Goal: Task Accomplishment & Management: Manage account settings

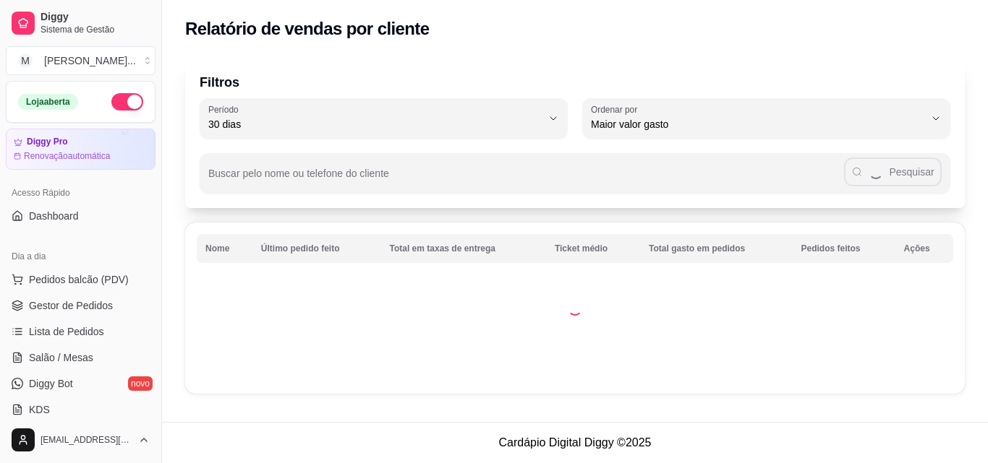
select select "30"
select select "HIGHEST_TOTAL_SPENT_WITH_ORDERS"
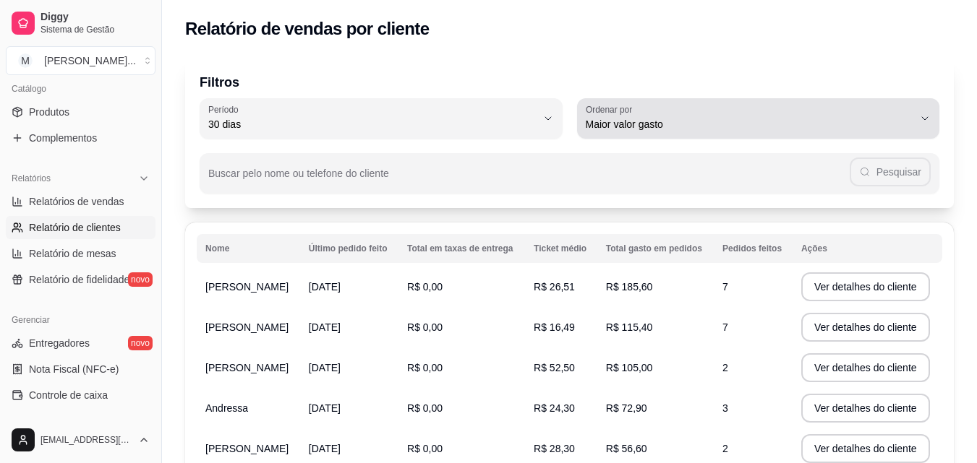
click at [892, 118] on span "Maior valor gasto" at bounding box center [750, 124] width 328 height 14
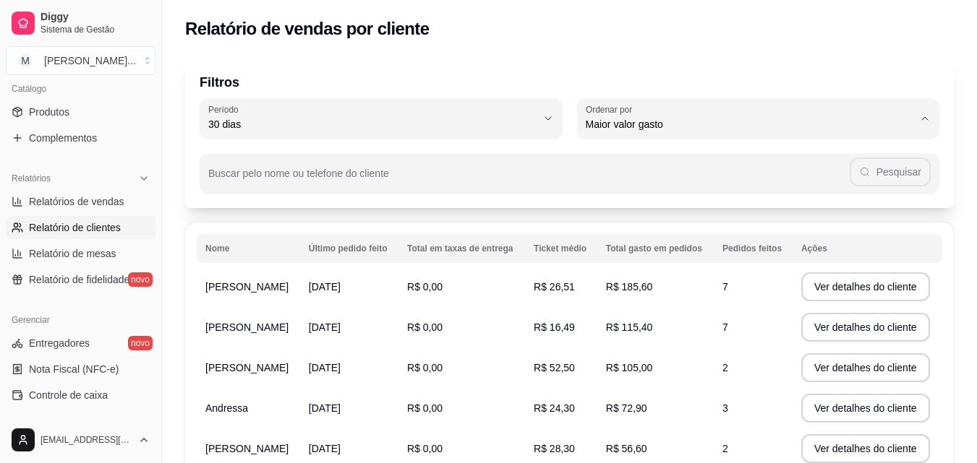
click at [649, 155] on span "Maior número de pedidos" at bounding box center [751, 159] width 312 height 14
type input "HIGHEST_ORDER_COUNT"
select select "HIGHEST_ORDER_COUNT"
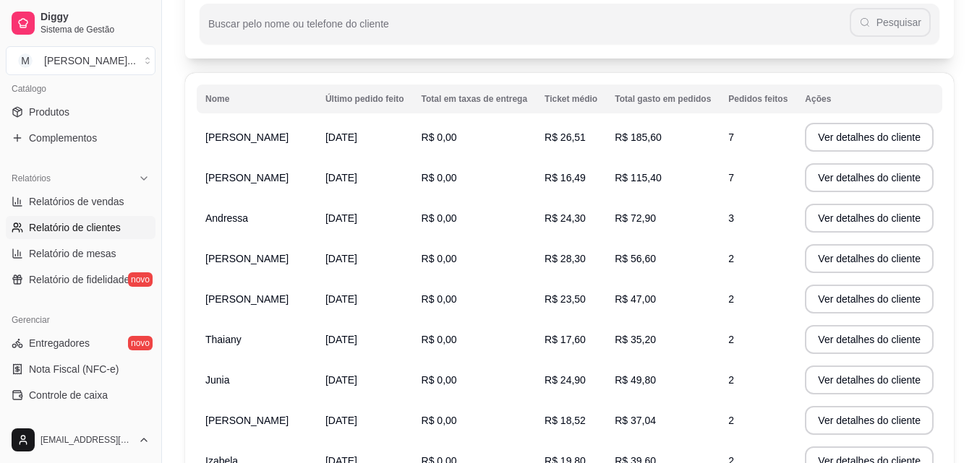
scroll to position [161, 0]
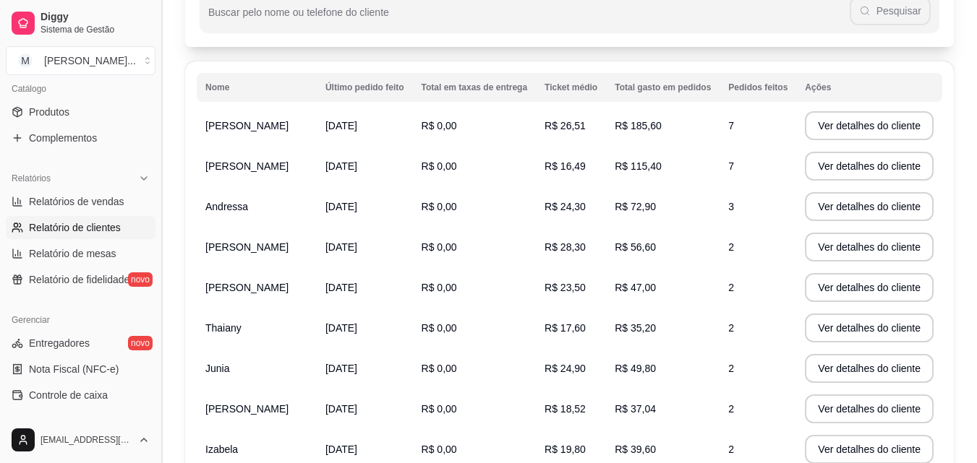
click at [163, 192] on button "Toggle Sidebar" at bounding box center [161, 231] width 12 height 463
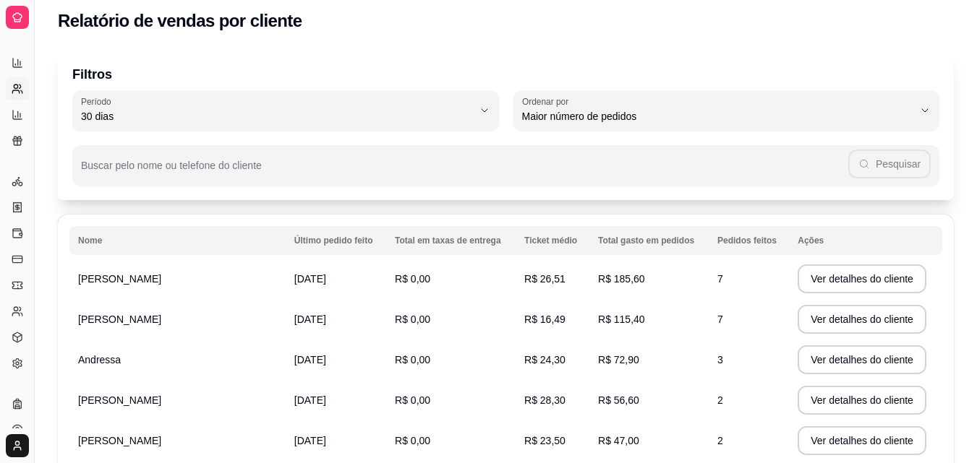
scroll to position [3, 0]
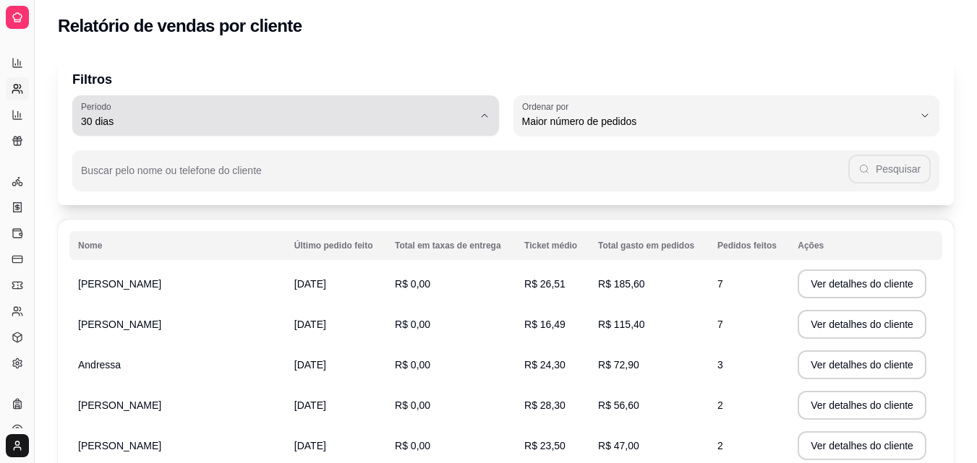
click at [174, 115] on span "30 dias" at bounding box center [277, 121] width 392 height 14
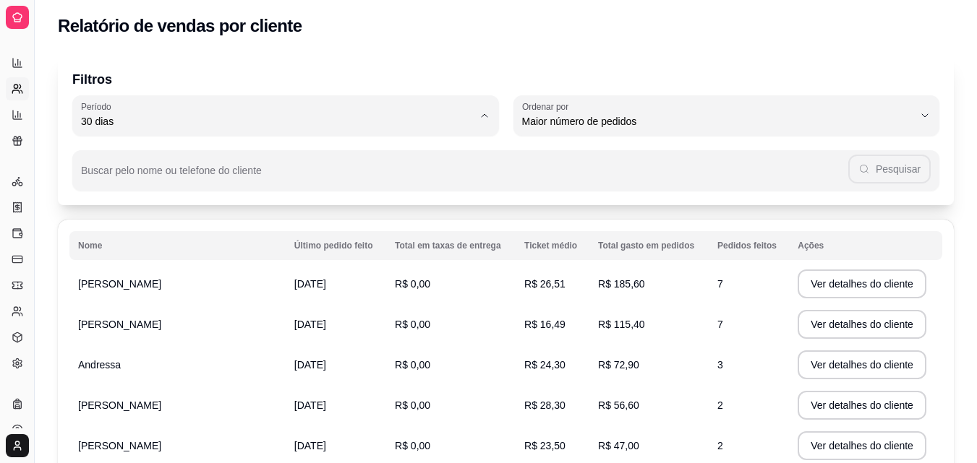
click at [133, 304] on span "60 dias" at bounding box center [278, 298] width 373 height 14
type input "60"
select select "60"
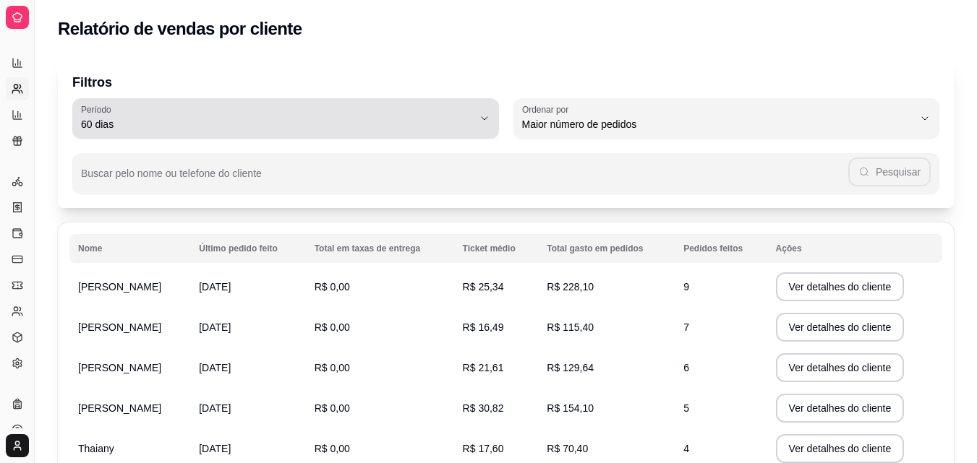
click at [485, 118] on icon "button" at bounding box center [485, 119] width 12 height 12
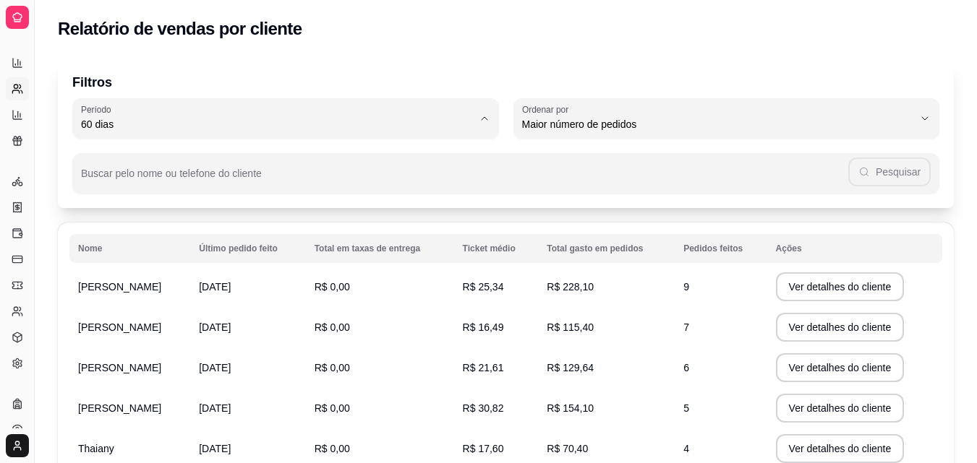
click at [114, 166] on span "Hoje" at bounding box center [278, 159] width 373 height 14
type input "0"
select select "0"
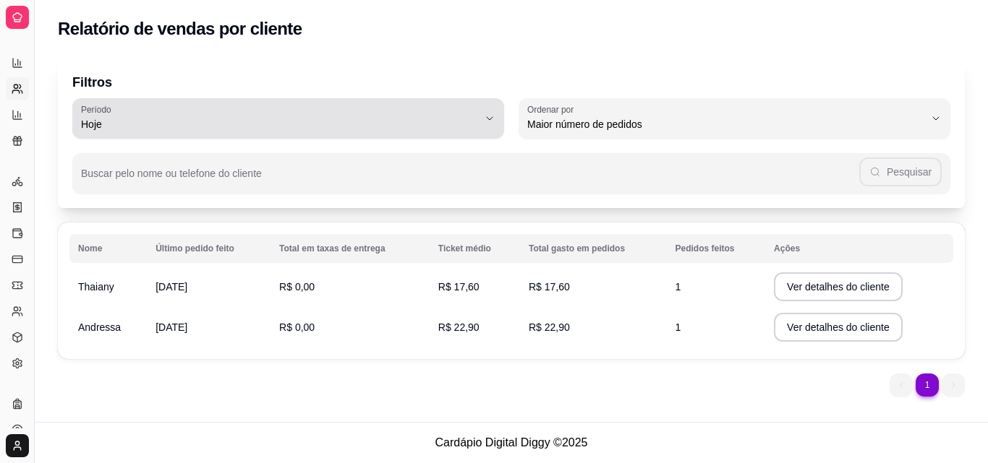
click at [497, 114] on button "[PERSON_NAME]" at bounding box center [288, 118] width 432 height 40
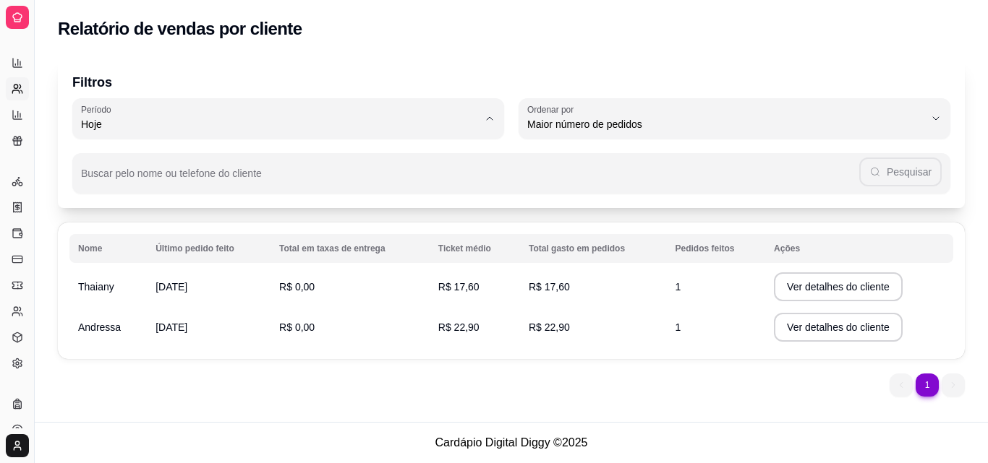
click at [181, 189] on span "Ontem" at bounding box center [281, 183] width 378 height 14
type input "1"
select select "1"
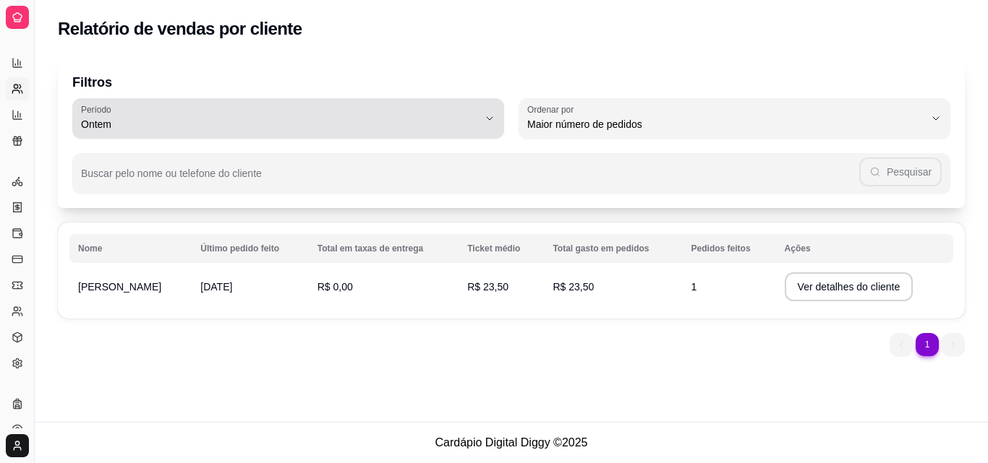
click at [403, 121] on span "Ontem" at bounding box center [279, 124] width 397 height 14
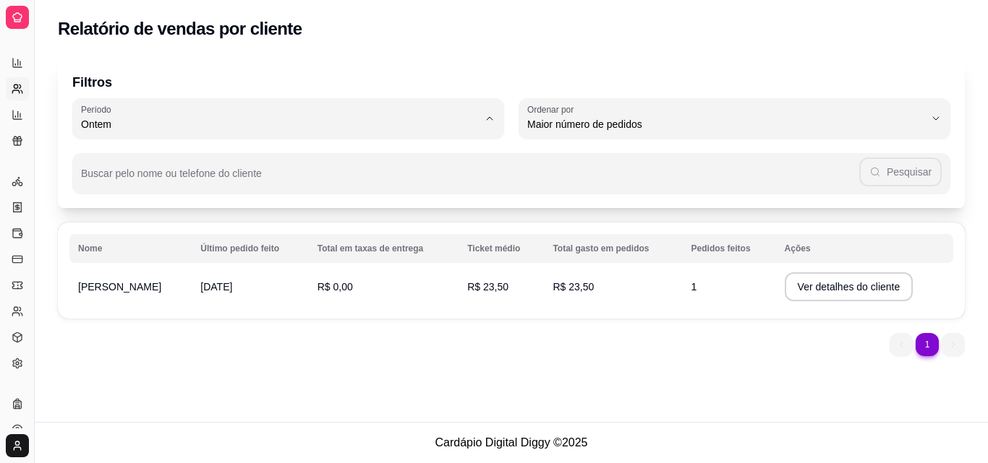
click at [191, 205] on span "7 dias" at bounding box center [281, 207] width 378 height 14
type input "7"
select select "7"
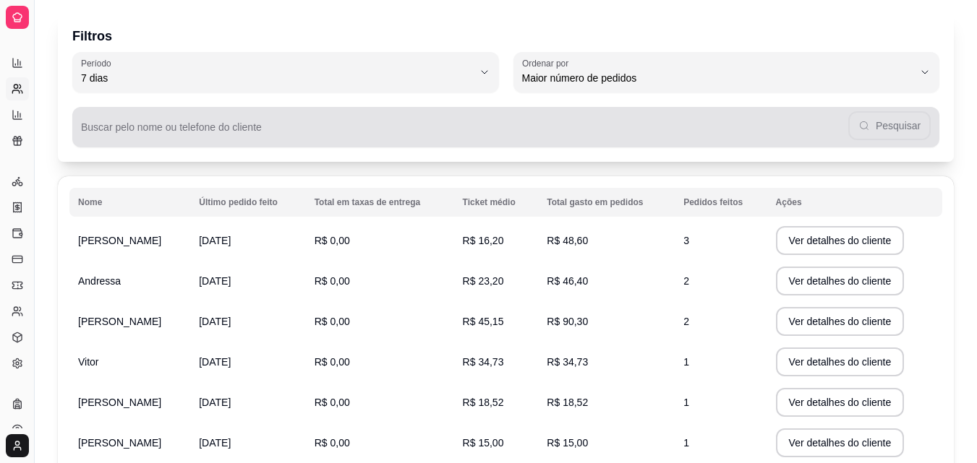
scroll to position [72, 0]
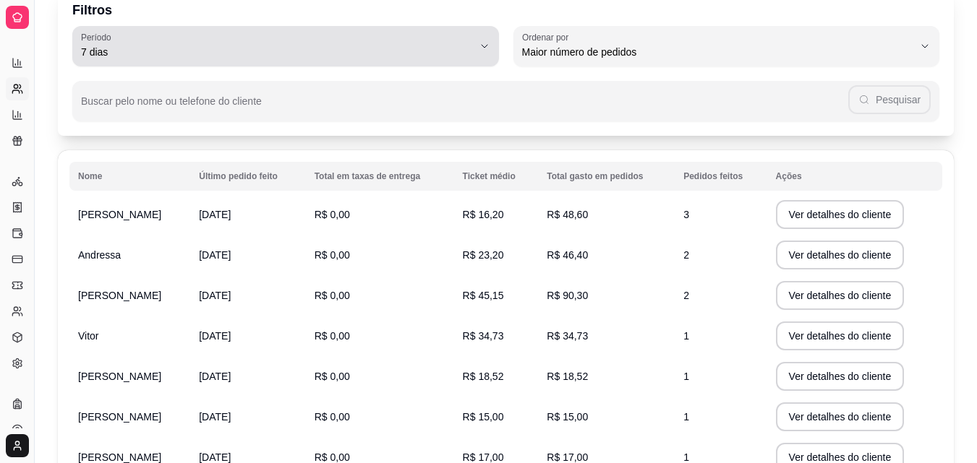
click at [472, 49] on span "7 dias" at bounding box center [277, 52] width 392 height 14
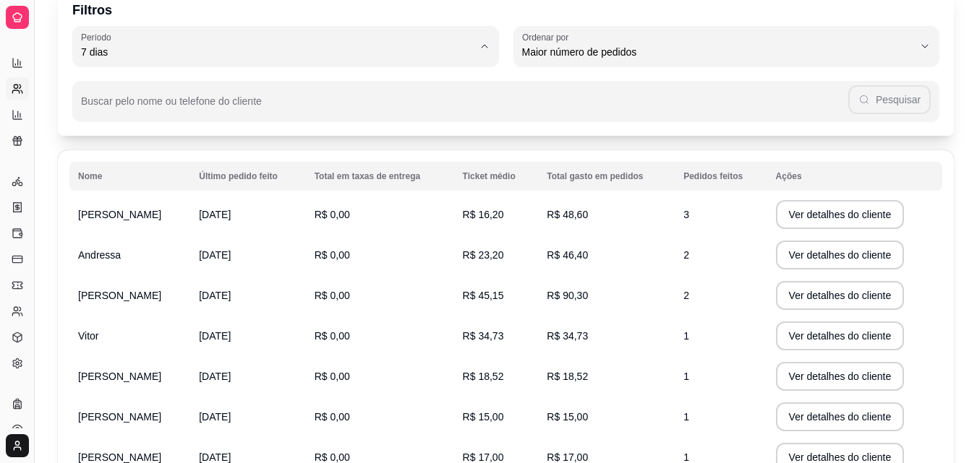
click at [119, 164] on span "15 dias" at bounding box center [278, 157] width 373 height 14
type input "15"
select select "15"
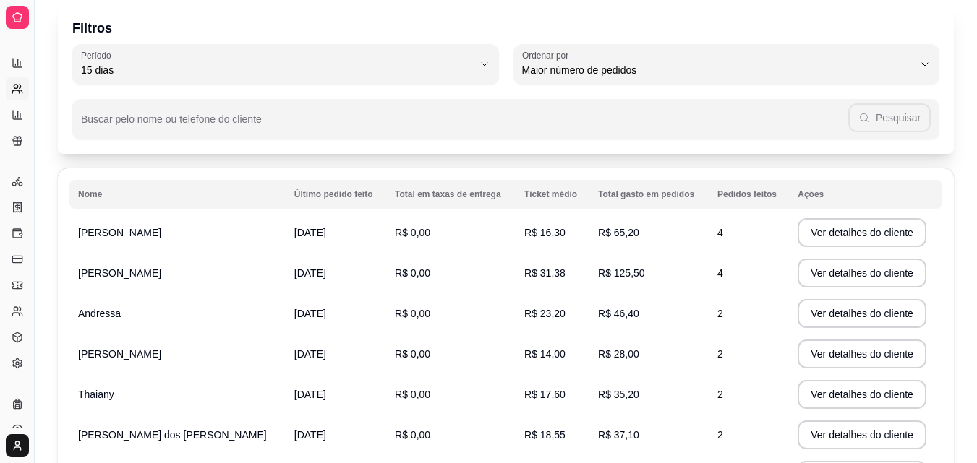
scroll to position [56, 0]
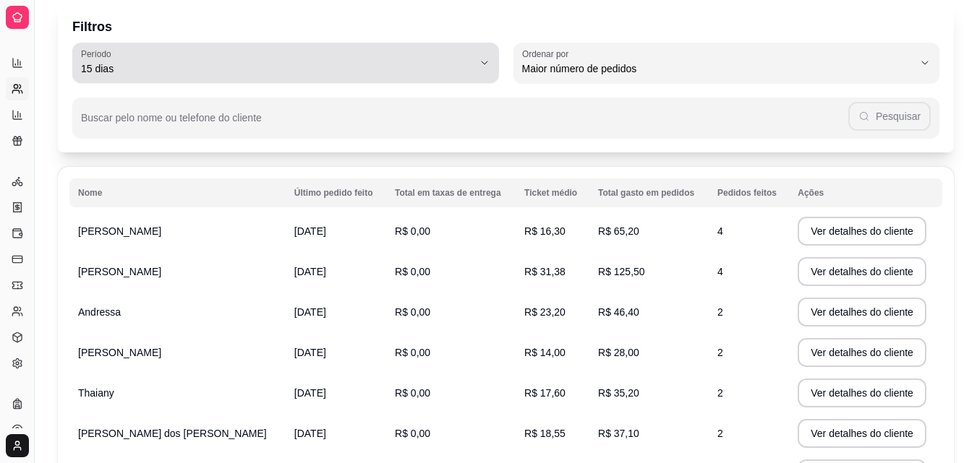
click at [440, 77] on div "15 dias" at bounding box center [277, 62] width 392 height 29
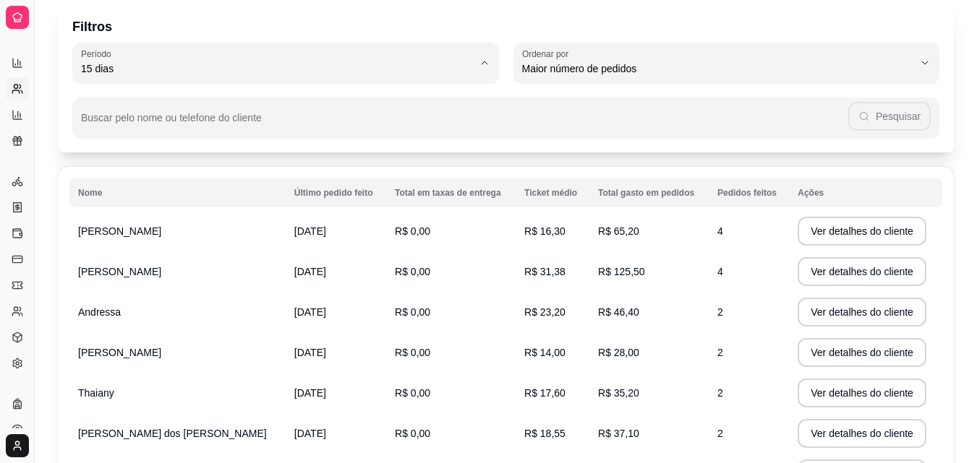
click at [145, 152] on span "7 dias" at bounding box center [278, 151] width 373 height 14
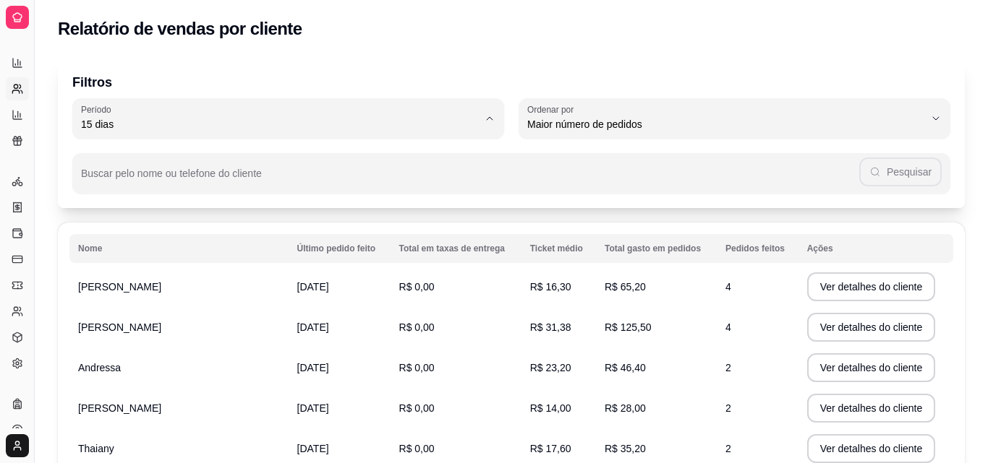
type input "7"
select select "7"
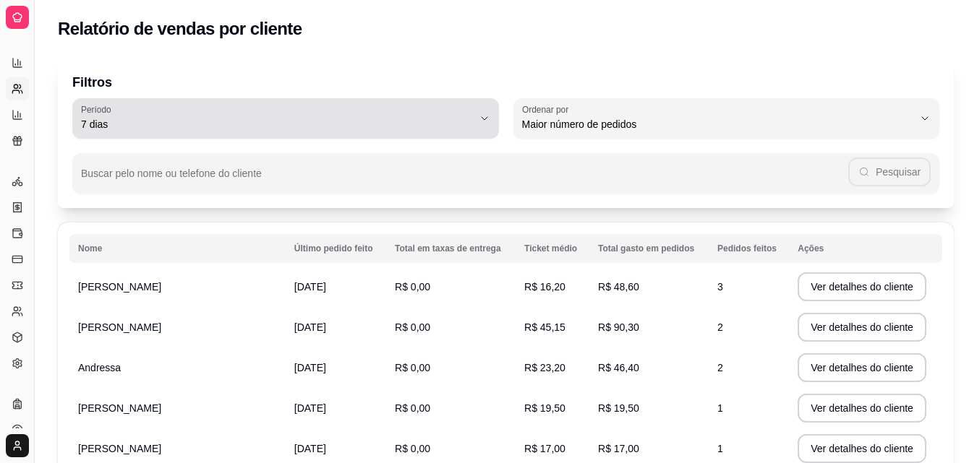
click at [377, 110] on div "7 dias" at bounding box center [277, 118] width 392 height 29
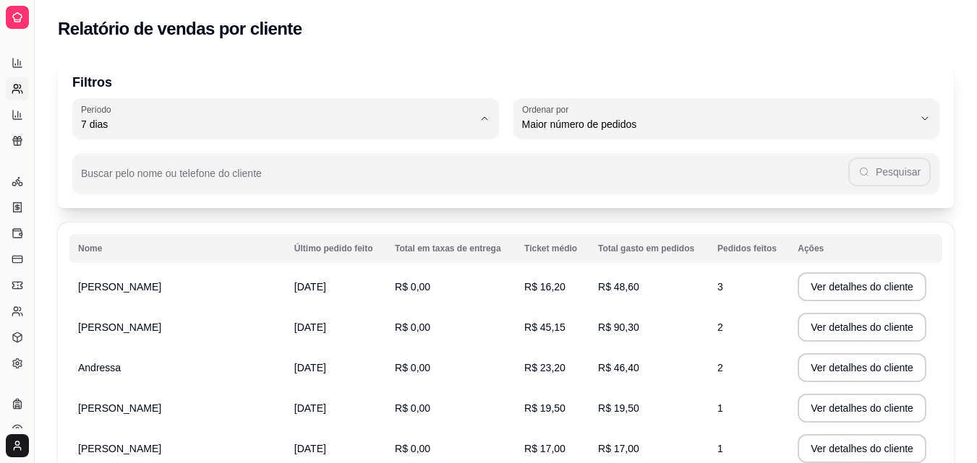
click at [113, 231] on span "15 dias" at bounding box center [278, 230] width 373 height 14
type input "15"
select select "15"
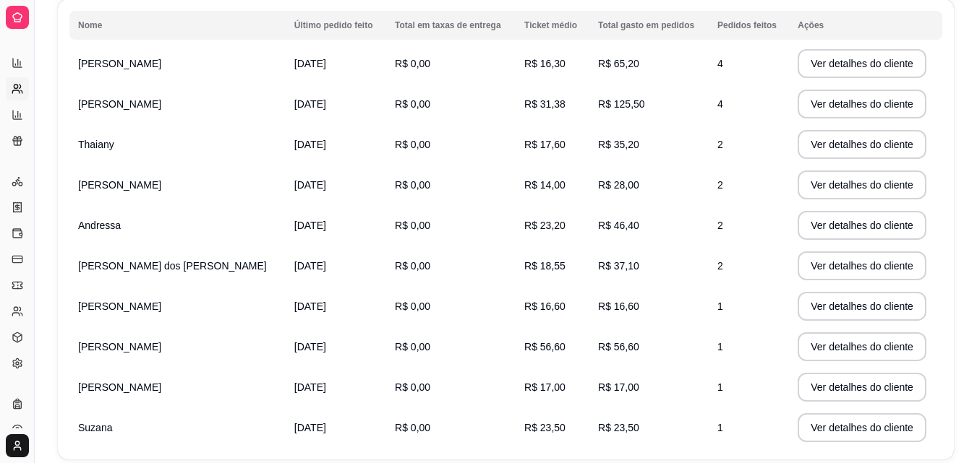
scroll to position [224, 0]
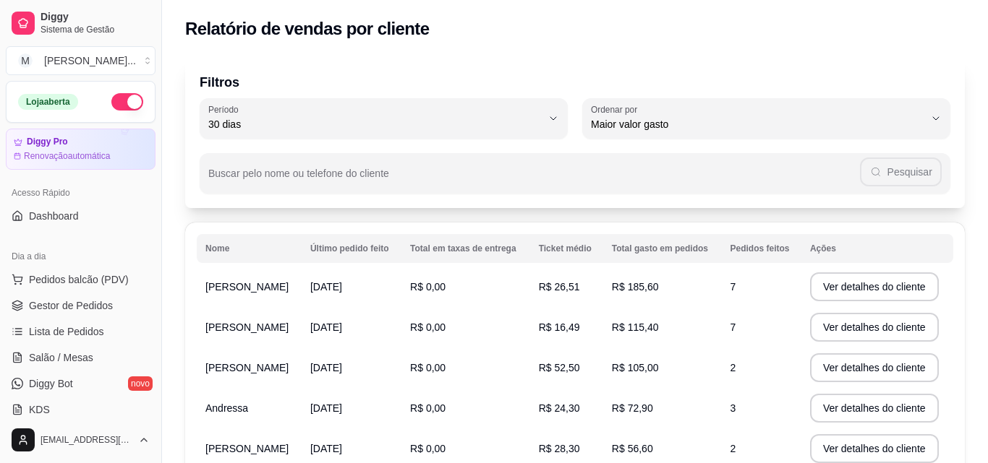
select select "30"
select select "HIGHEST_TOTAL_SPENT_WITH_ORDERS"
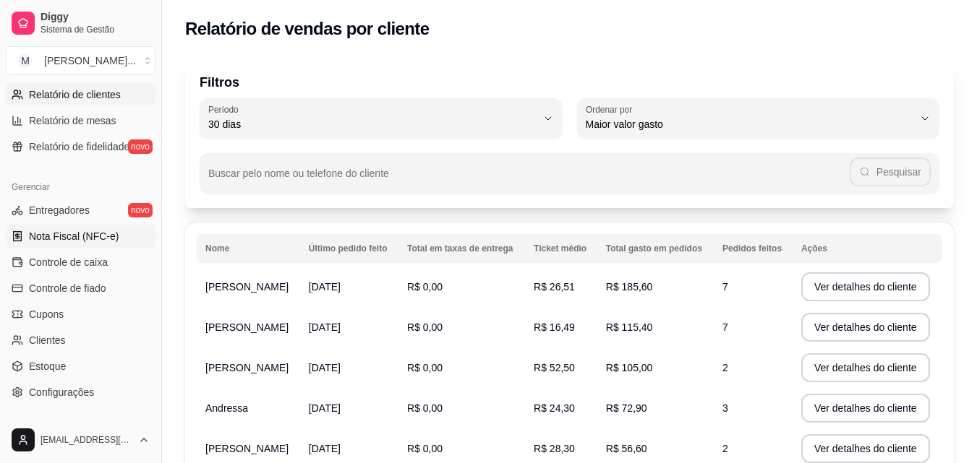
scroll to position [506, 0]
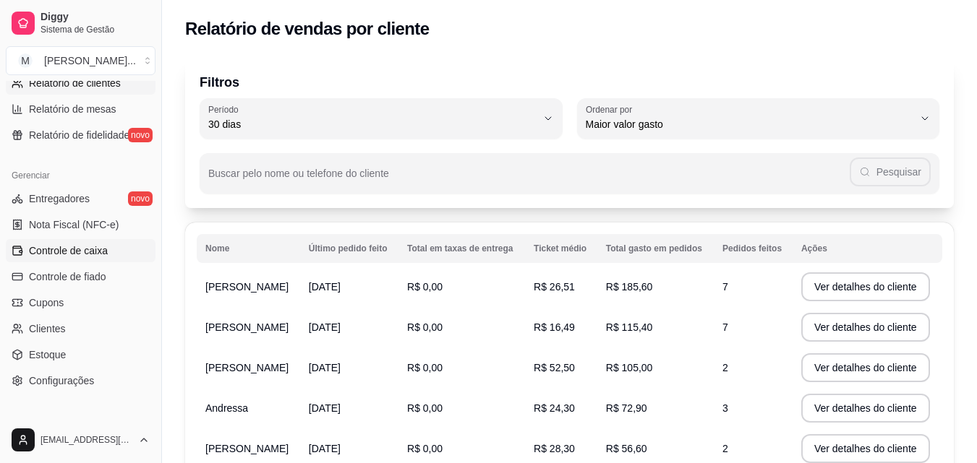
click at [96, 258] on link "Controle de caixa" at bounding box center [81, 250] width 150 height 23
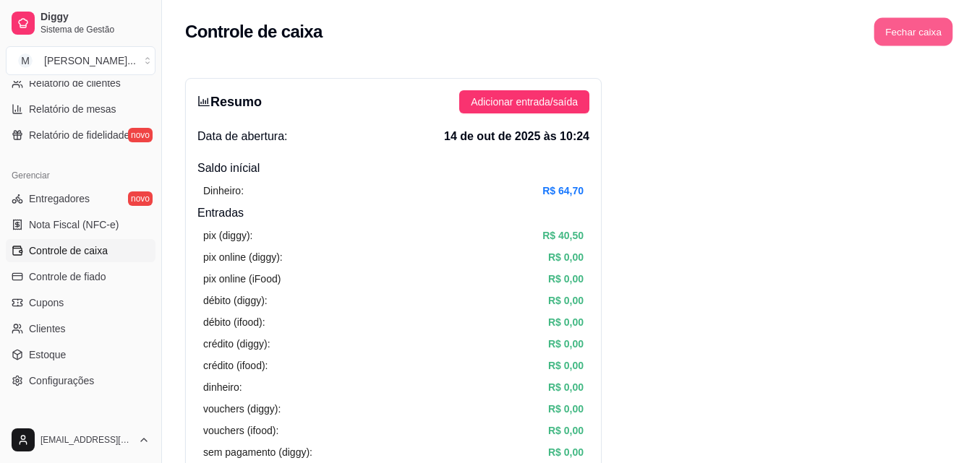
click at [909, 39] on button "Fechar caixa" at bounding box center [913, 32] width 79 height 28
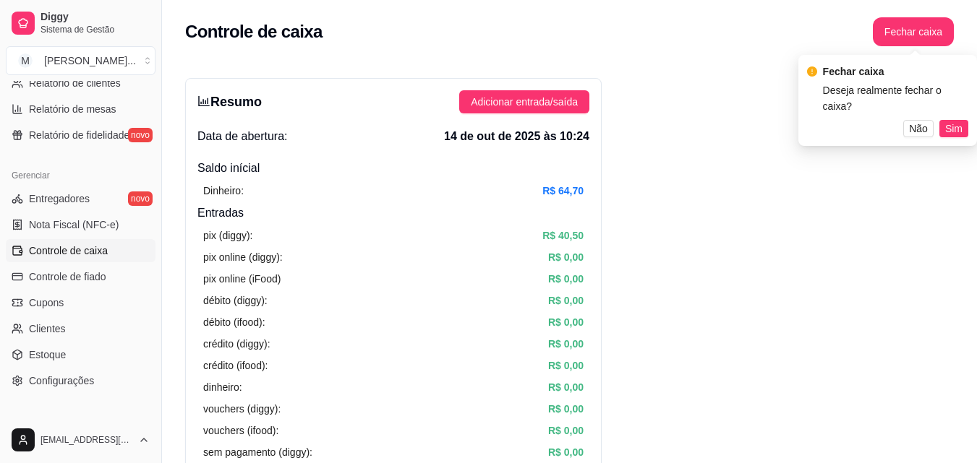
click at [947, 121] on span "Sim" at bounding box center [953, 129] width 17 height 16
